Goal: Find specific page/section: Find specific page/section

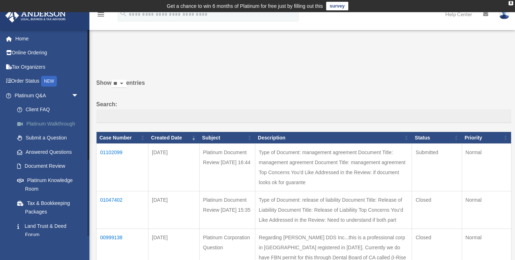
click at [43, 122] on link "Platinum Walkthrough" at bounding box center [49, 124] width 79 height 14
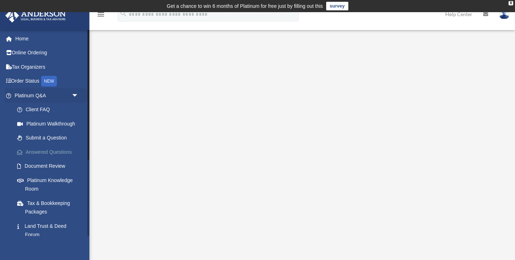
click at [45, 157] on link "Answered Questions" at bounding box center [49, 152] width 79 height 14
click at [46, 152] on link "Answered Questions" at bounding box center [49, 152] width 79 height 14
